Goal: Task Accomplishment & Management: Manage account settings

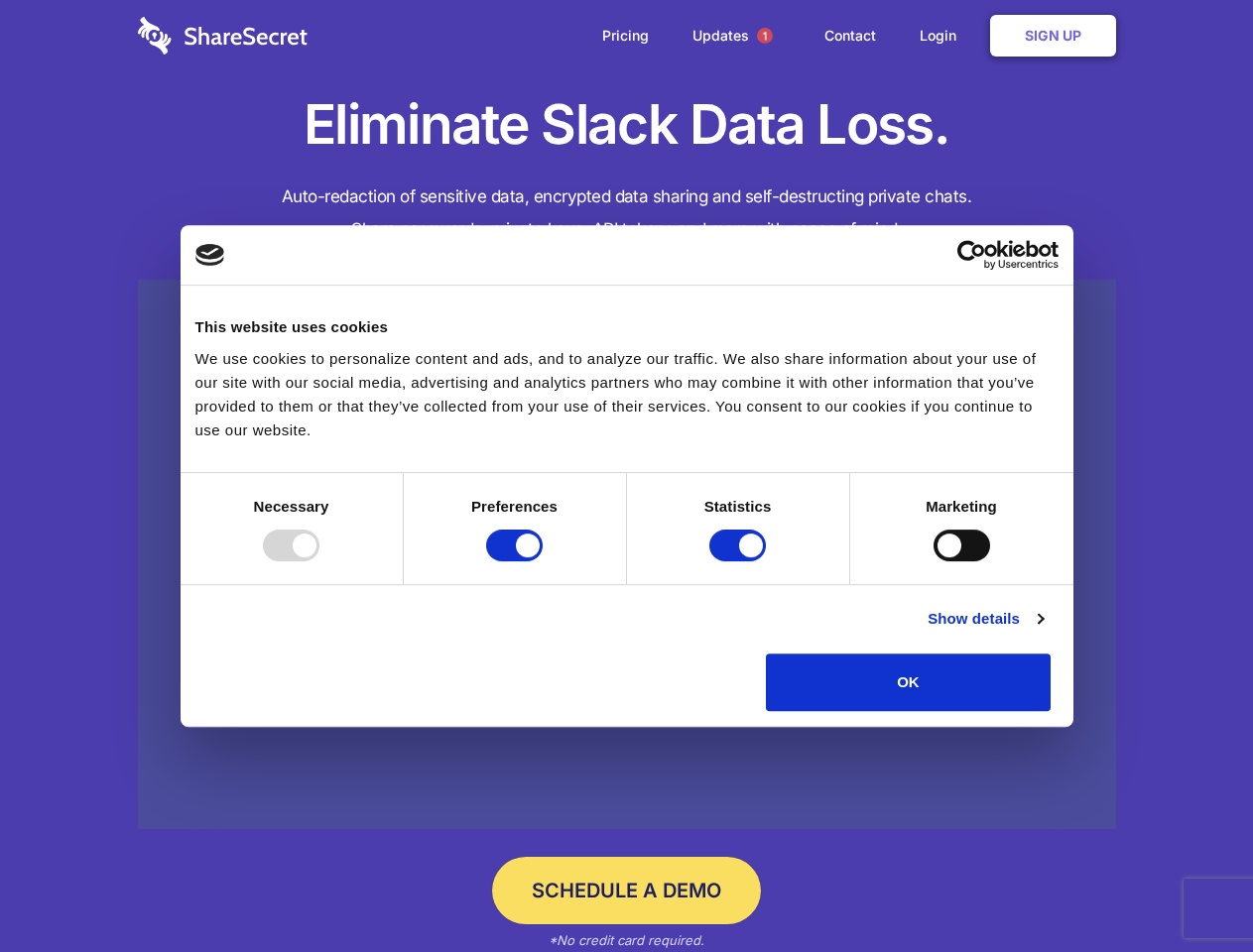
click at [319, 561] on div at bounding box center [291, 545] width 57 height 32
click at [542, 561] on input "Preferences" at bounding box center [514, 545] width 57 height 32
checkbox input "false"
click at [740, 561] on input "Statistics" at bounding box center [737, 545] width 57 height 32
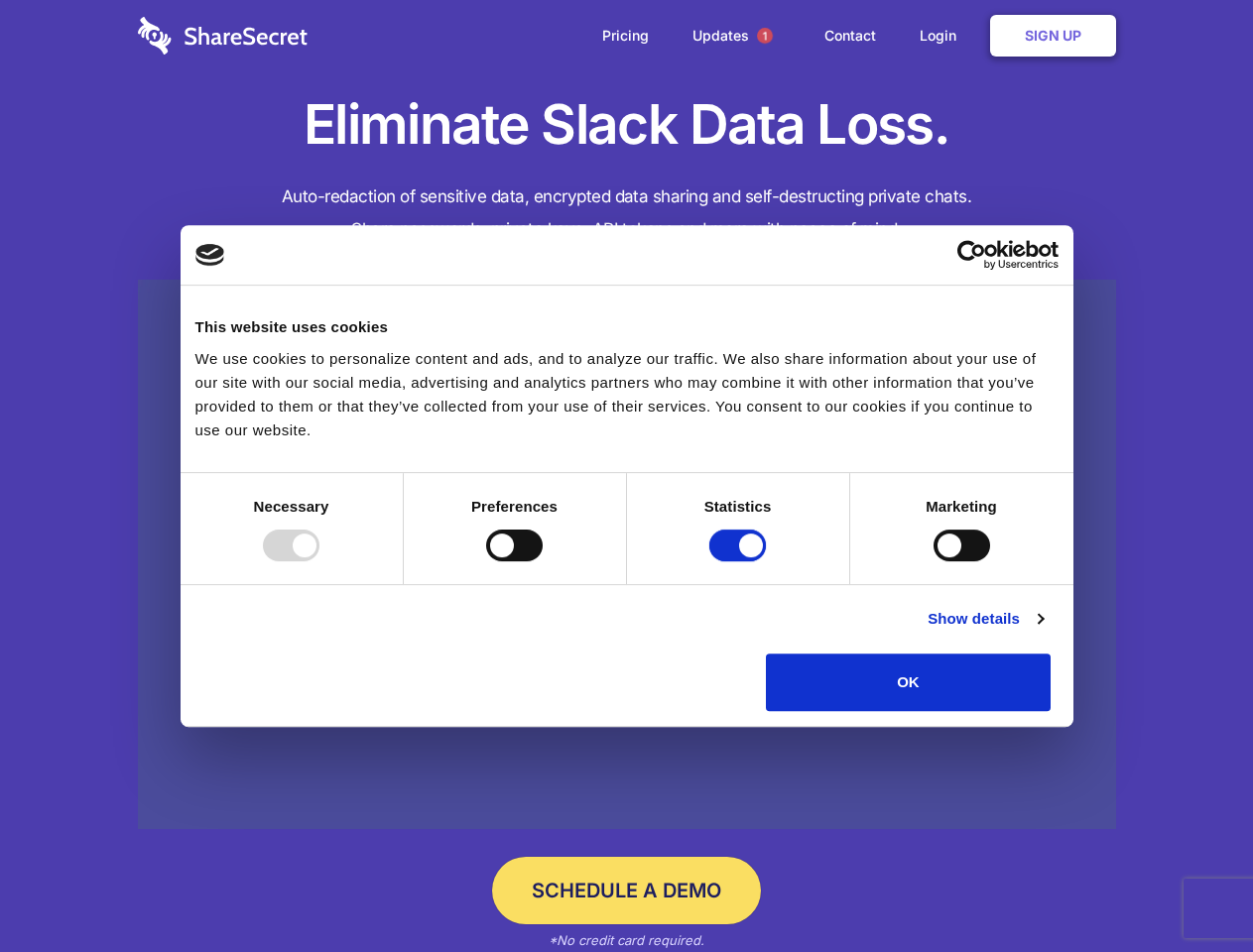
checkbox input "false"
click at [933, 561] on input "Marketing" at bounding box center [961, 545] width 57 height 32
checkbox input "true"
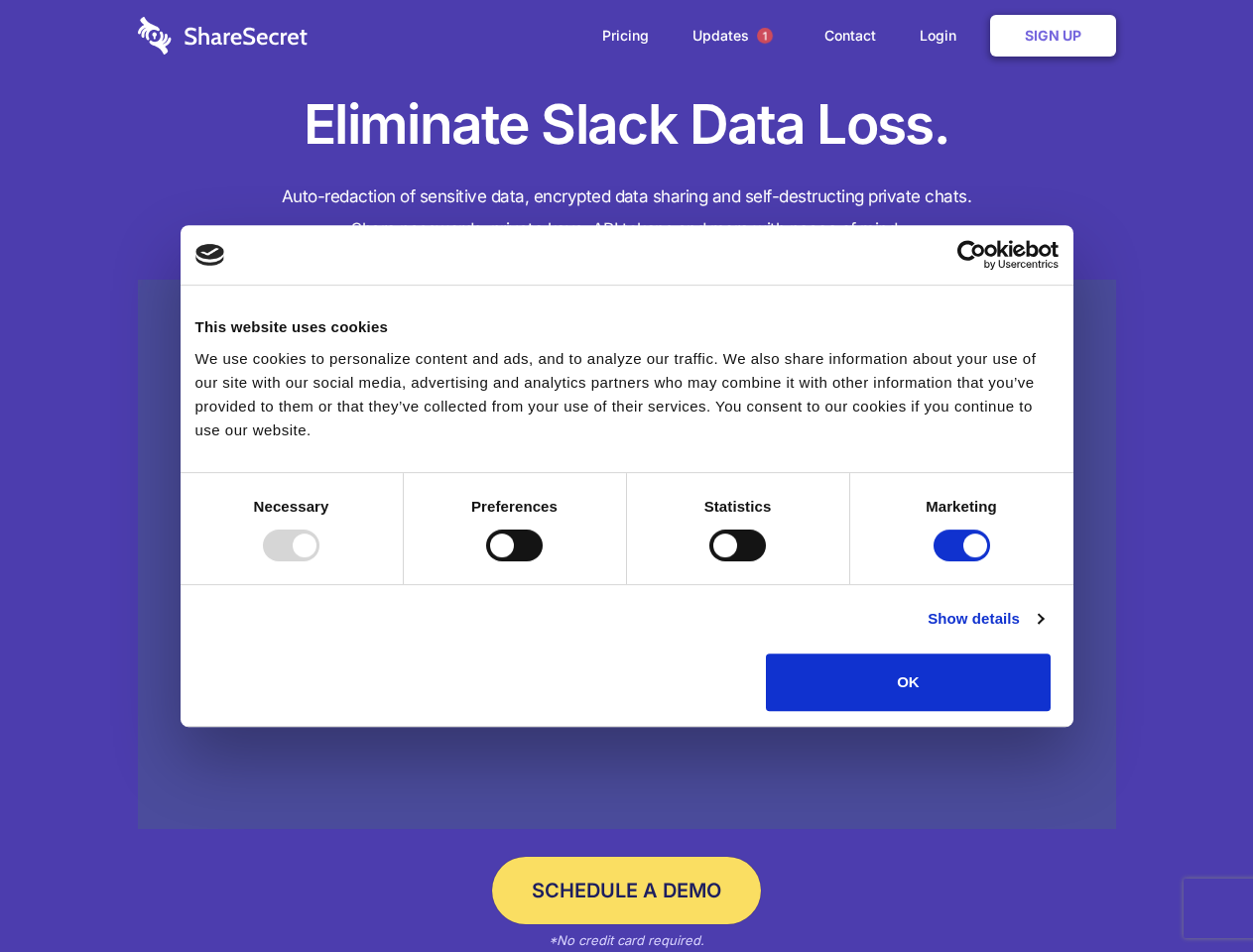
click at [1043, 631] on link "Show details" at bounding box center [984, 619] width 115 height 24
